Goal: Task Accomplishment & Management: Use online tool/utility

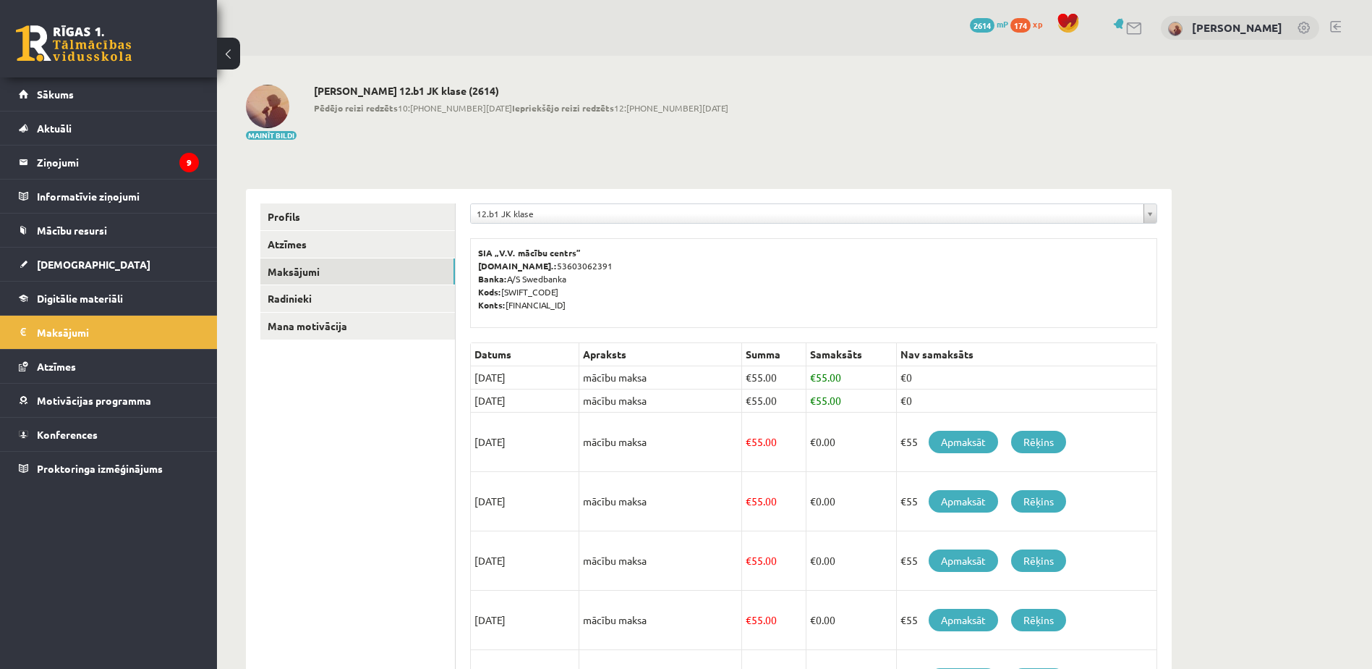
scroll to position [321, 0]
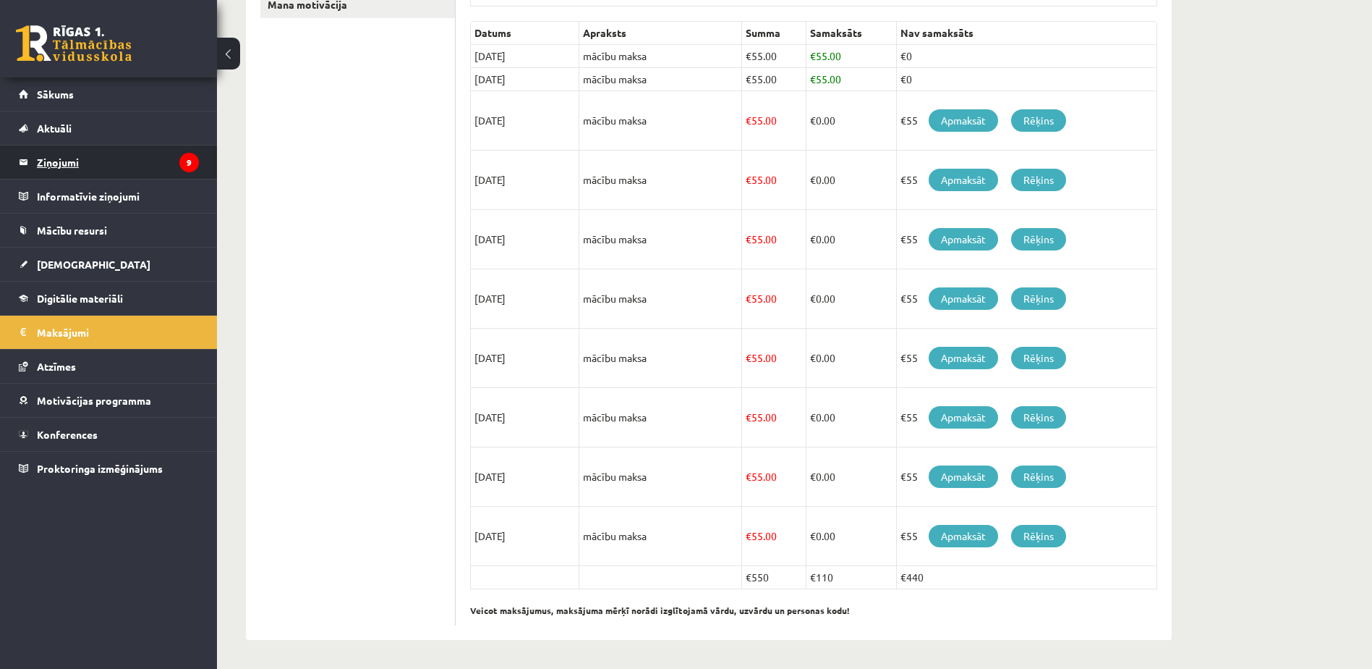
click at [41, 151] on legend "Ziņojumi 9" at bounding box center [118, 161] width 162 height 33
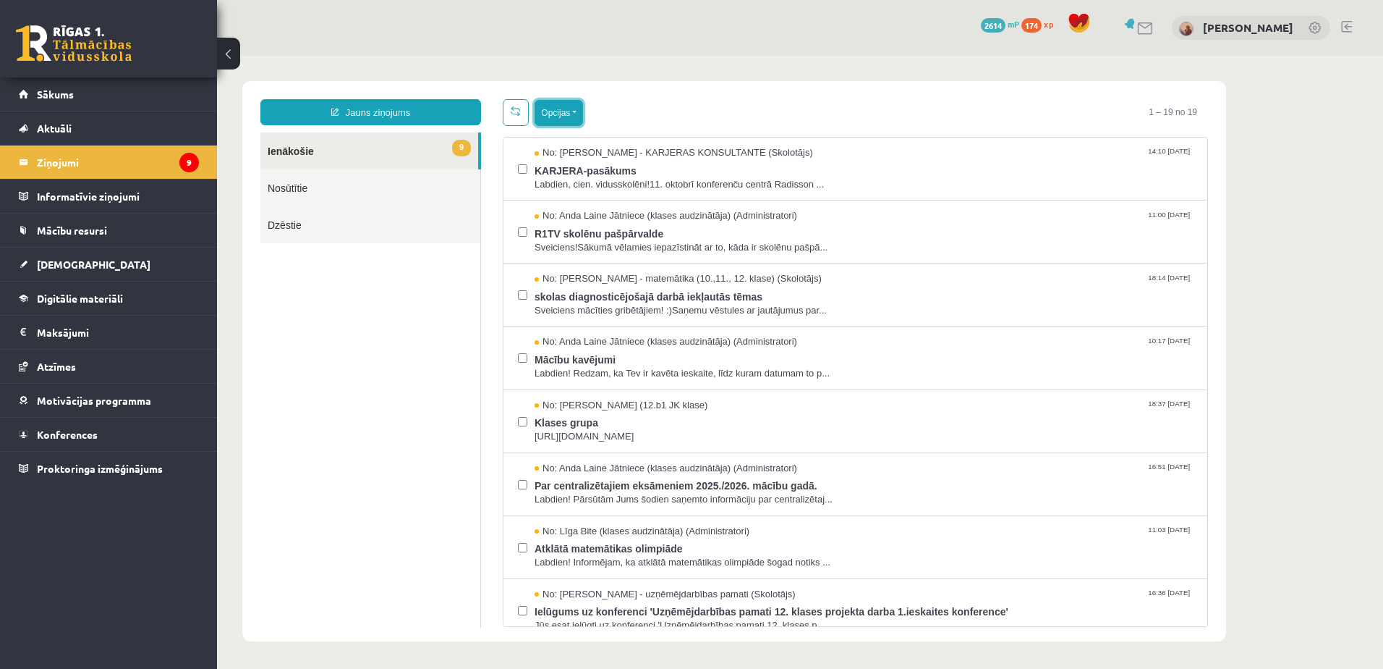
click at [567, 111] on button "Opcijas" at bounding box center [559, 113] width 48 height 26
click at [637, 189] on link "Atzīmēt visus kā lasītus" at bounding box center [648, 184] width 190 height 14
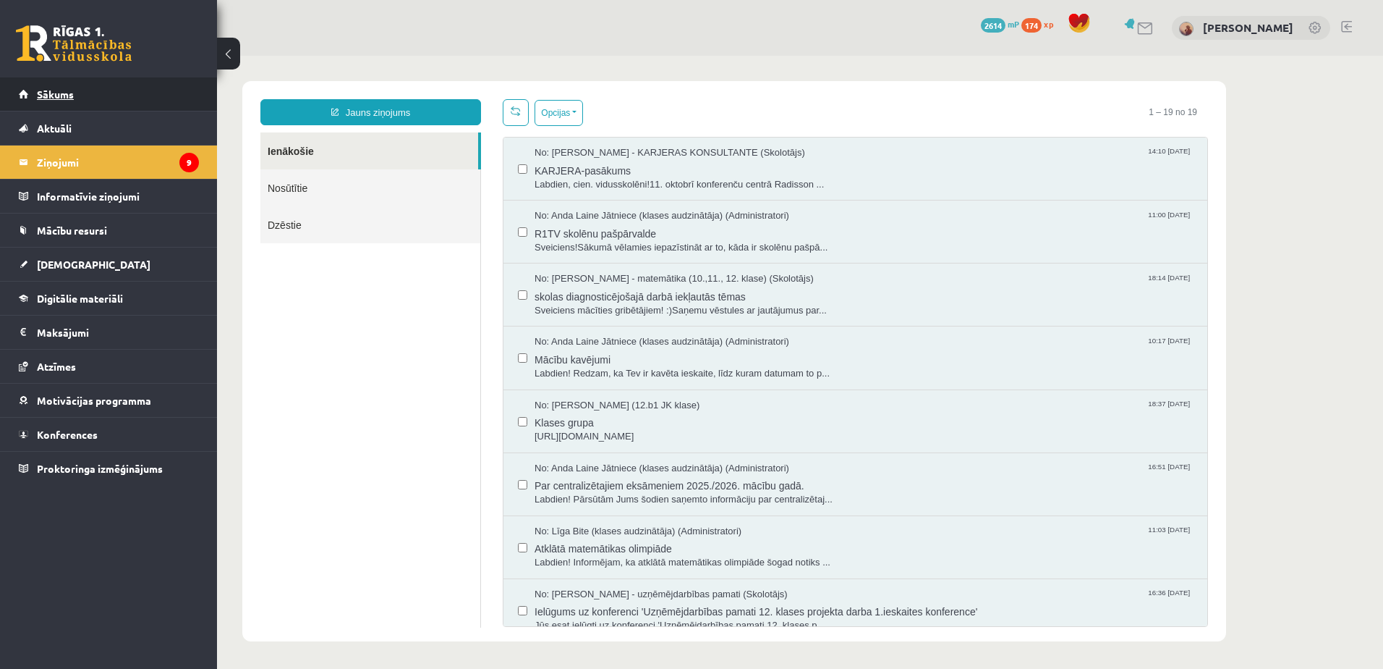
click at [52, 100] on link "Sākums" at bounding box center [109, 93] width 180 height 33
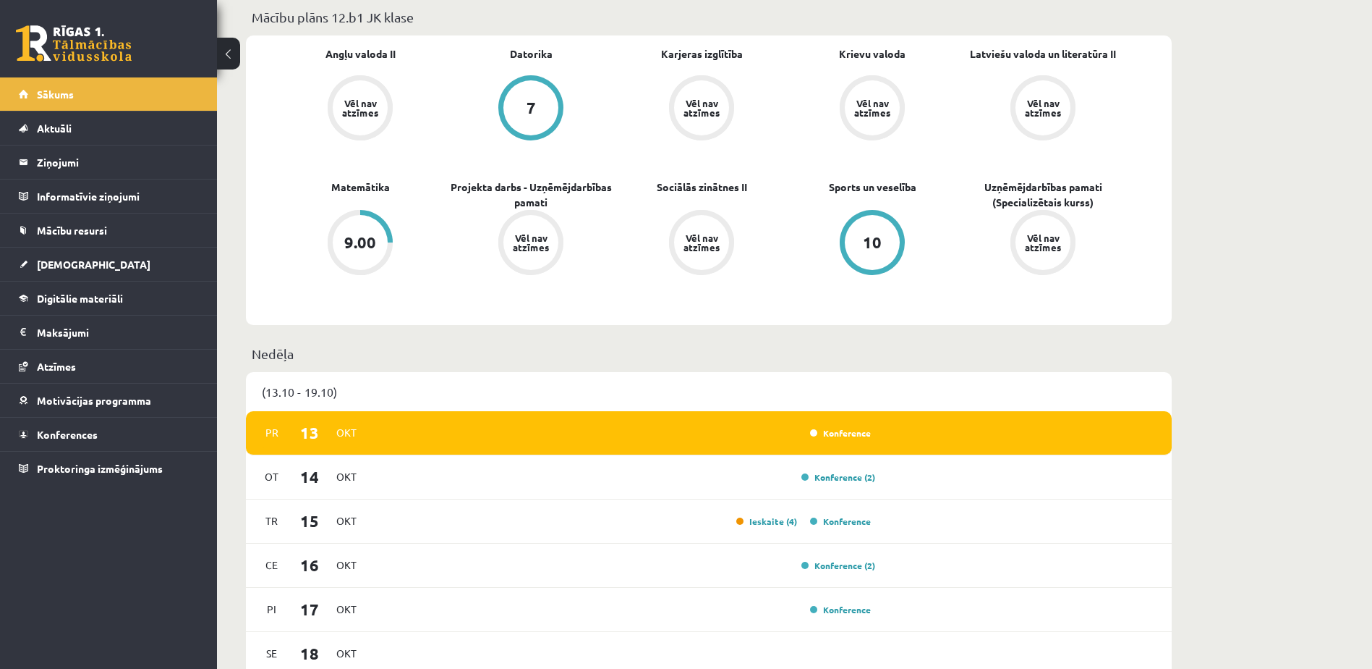
scroll to position [434, 0]
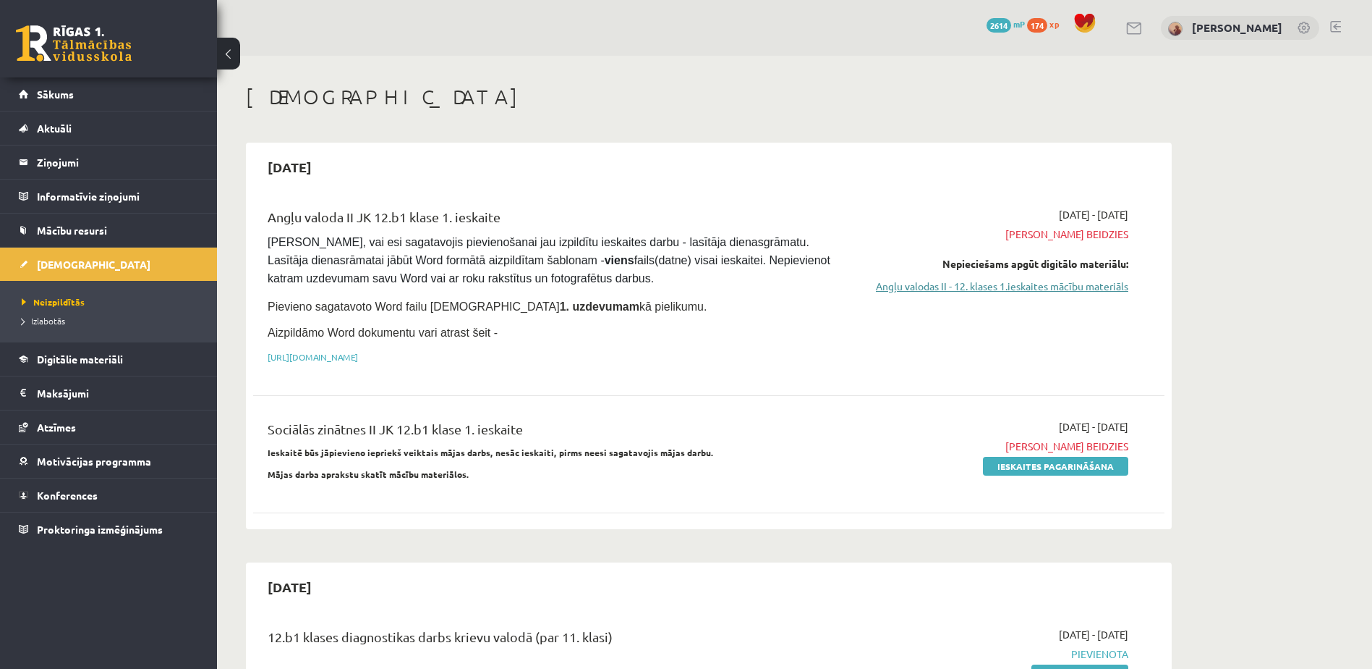
click at [1030, 291] on link "Angļu valodas II - 12. klases 1.ieskaites mācību materiāls" at bounding box center [992, 286] width 273 height 15
click at [1028, 285] on link "Angļu valodas II - 12. klases 1.ieskaites mācību materiāls" at bounding box center [992, 286] width 273 height 15
